Goal: Entertainment & Leisure: Consume media (video, audio)

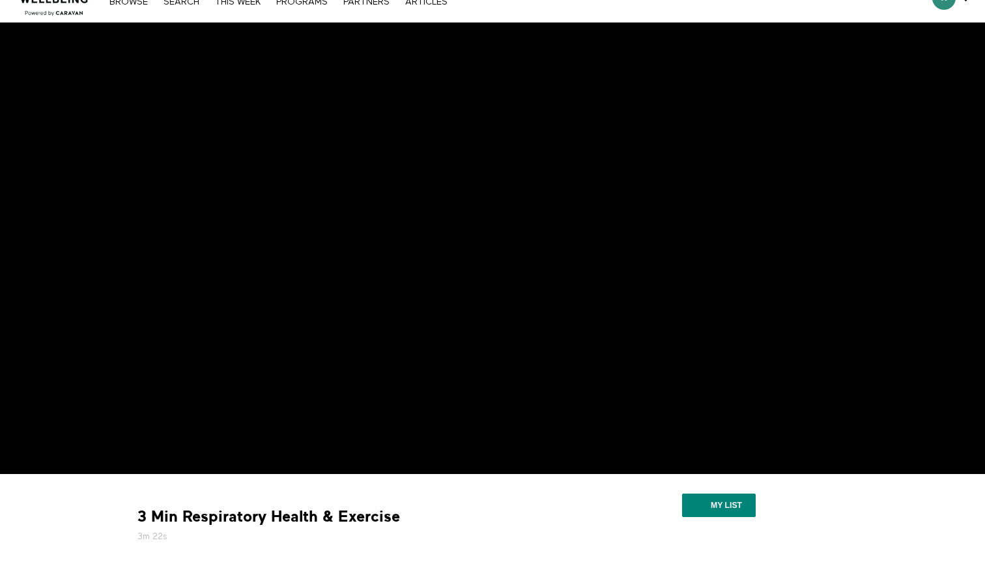
scroll to position [19, 0]
